Goal: Task Accomplishment & Management: Complete application form

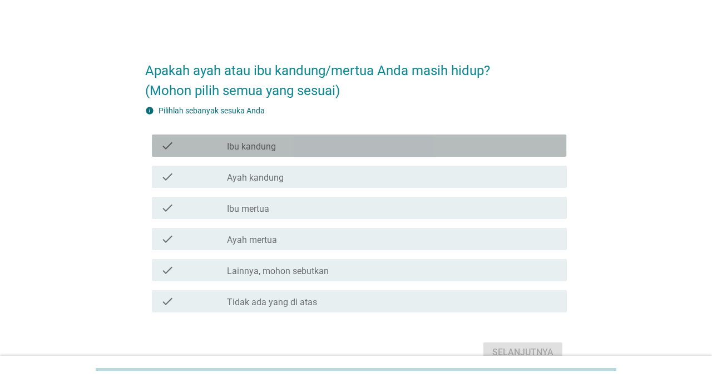
click at [346, 148] on div "check_box_outline_blank Ibu kandung" at bounding box center [392, 145] width 330 height 13
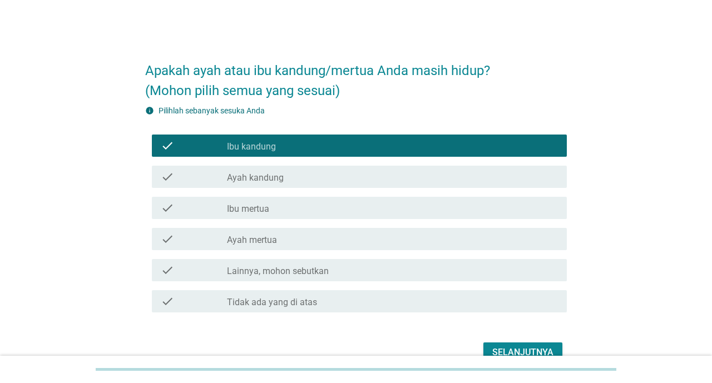
click at [333, 176] on div "check_box_outline_blank Ayah kandung" at bounding box center [392, 176] width 330 height 13
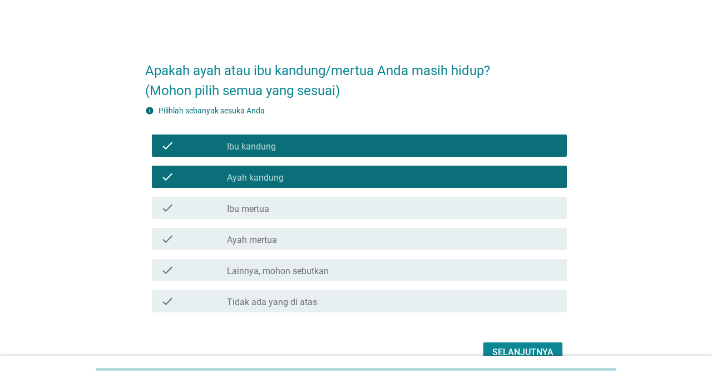
click at [329, 197] on div "check check_box_outline_blank Ibu mertua" at bounding box center [359, 208] width 414 height 22
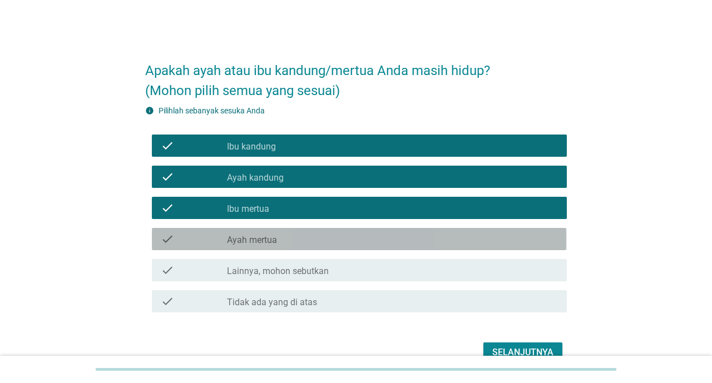
click at [324, 235] on div "check_box_outline_blank Ayah mertua" at bounding box center [392, 239] width 330 height 13
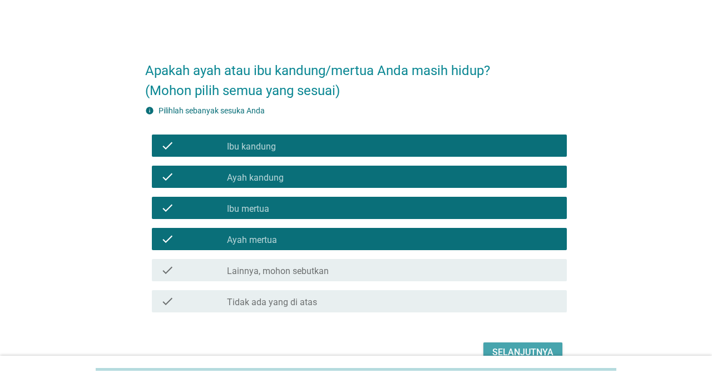
click at [518, 348] on div "Selanjutnya" at bounding box center [522, 352] width 61 height 13
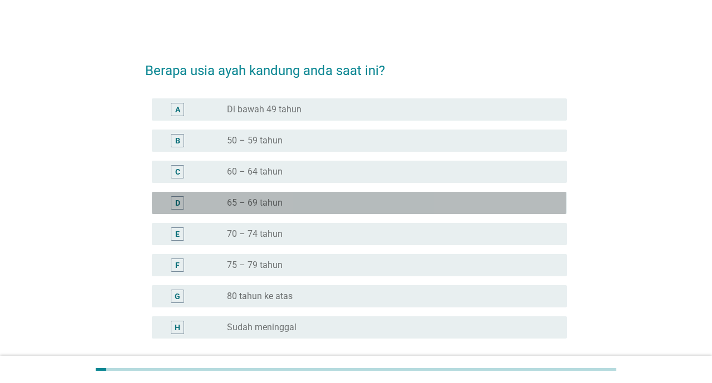
click at [340, 199] on div "radio_button_unchecked 65 – 69 tahun" at bounding box center [388, 202] width 322 height 11
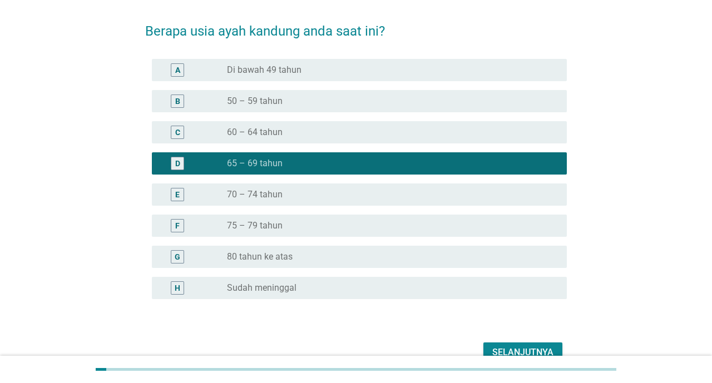
scroll to position [58, 0]
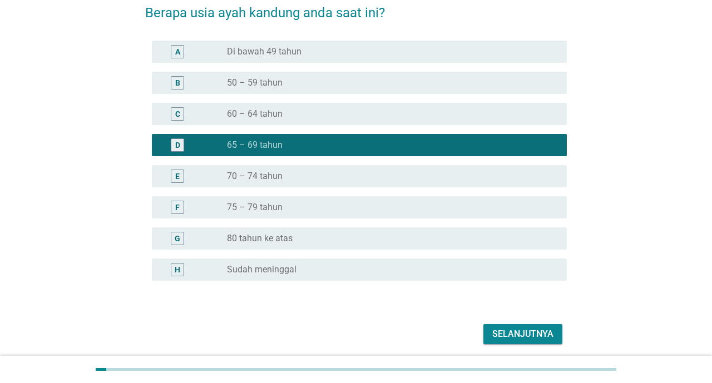
click at [492, 331] on button "Selanjutnya" at bounding box center [522, 334] width 79 height 20
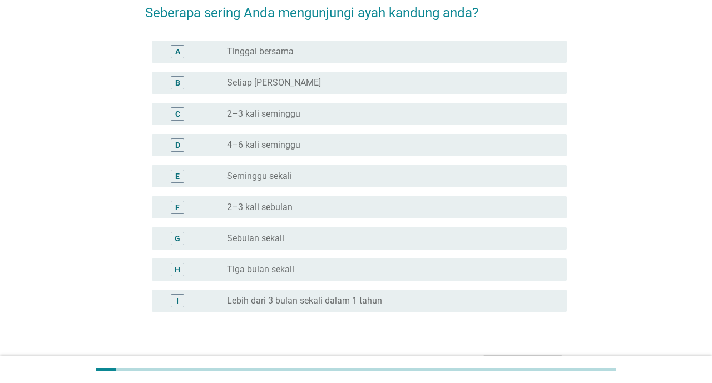
scroll to position [0, 0]
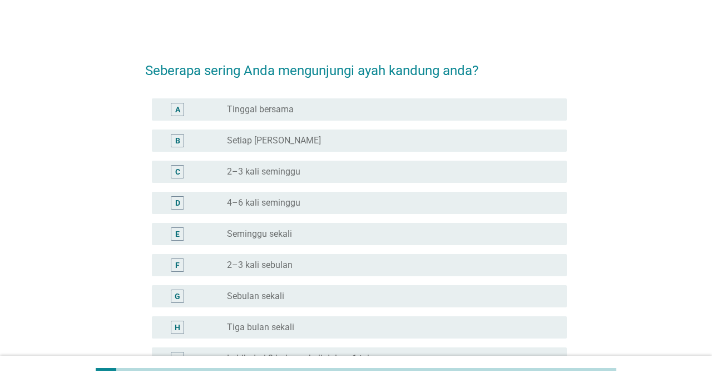
click at [371, 143] on div "radio_button_unchecked Setiap Hari" at bounding box center [388, 140] width 322 height 11
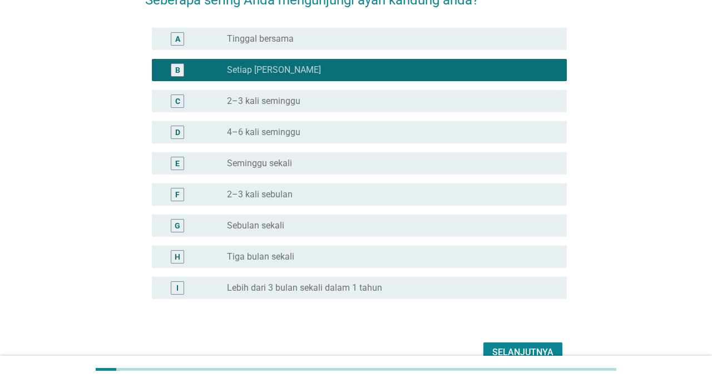
scroll to position [130, 0]
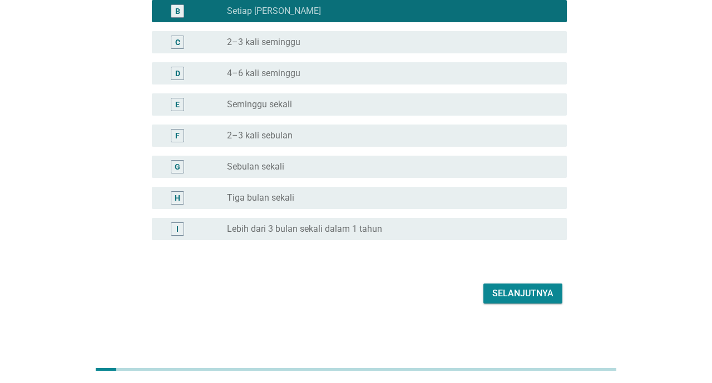
click at [537, 297] on div "Selanjutnya" at bounding box center [522, 293] width 61 height 13
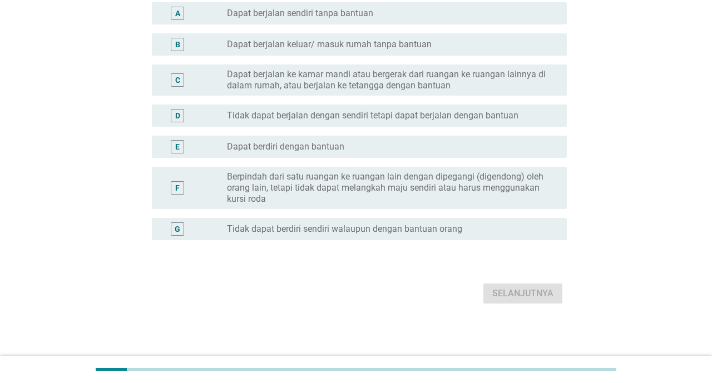
scroll to position [0, 0]
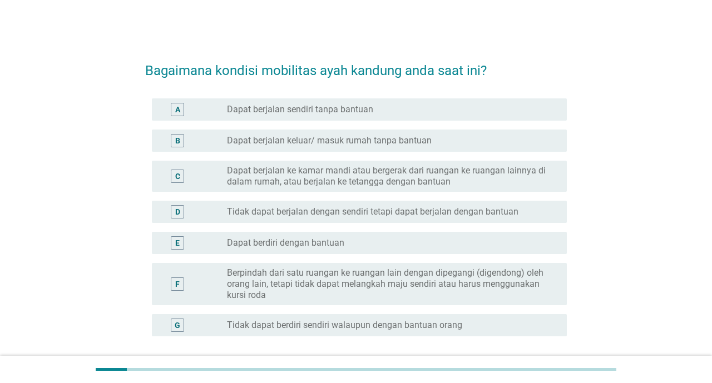
click at [379, 113] on div "radio_button_unchecked Dapat berjalan sendiri tanpa bantuan" at bounding box center [388, 109] width 322 height 11
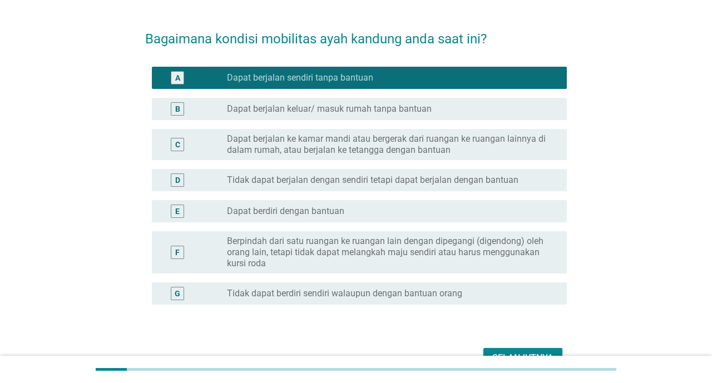
scroll to position [58, 0]
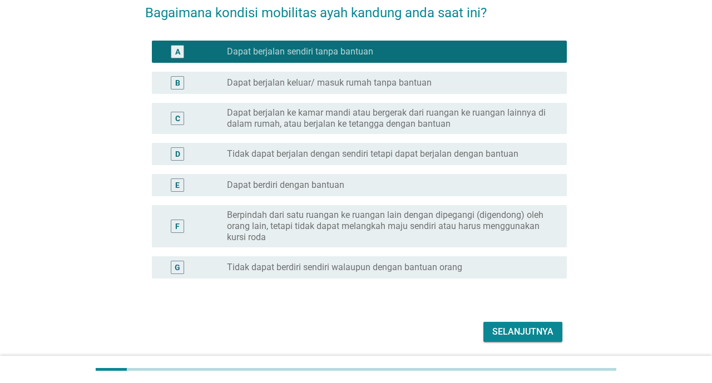
click at [528, 329] on div "Selanjutnya" at bounding box center [522, 331] width 61 height 13
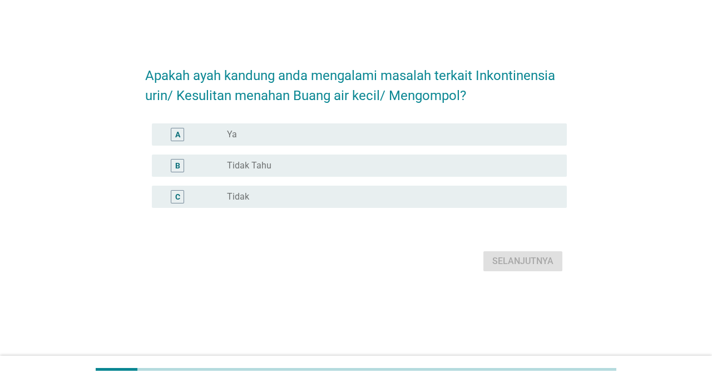
scroll to position [0, 0]
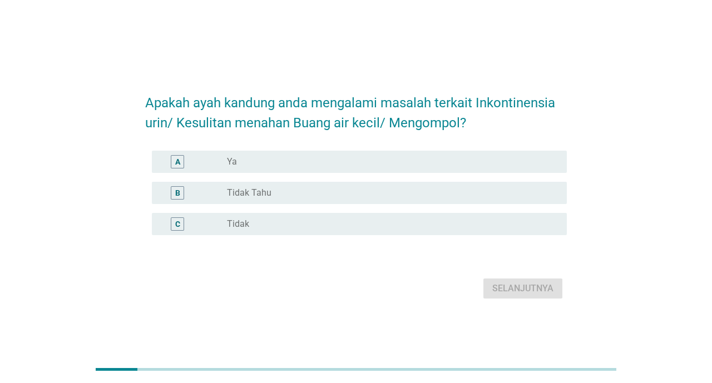
click at [350, 237] on div "C radio_button_unchecked Tidak" at bounding box center [355, 224] width 421 height 31
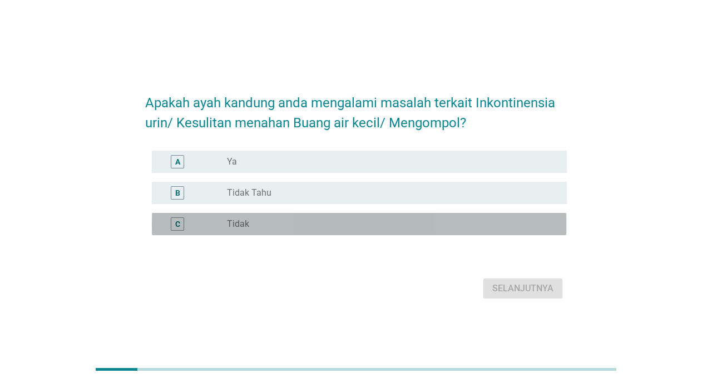
click at [367, 220] on div "radio_button_unchecked Tidak" at bounding box center [388, 224] width 322 height 11
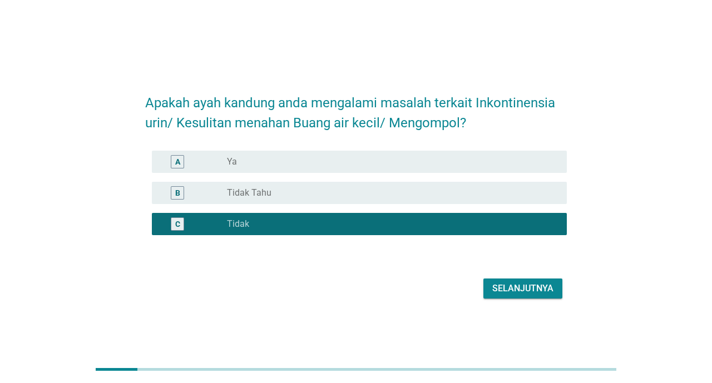
click at [521, 288] on div "Selanjutnya" at bounding box center [522, 288] width 61 height 13
